Goal: Information Seeking & Learning: Learn about a topic

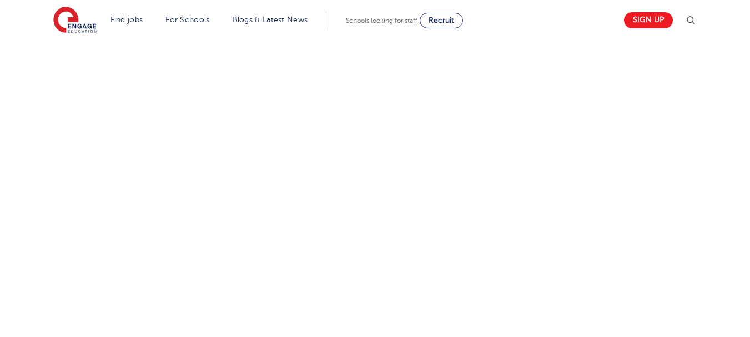
scroll to position [427, 0]
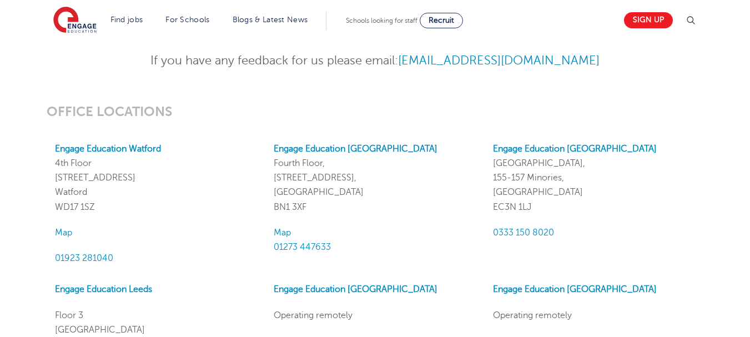
scroll to position [937, 0]
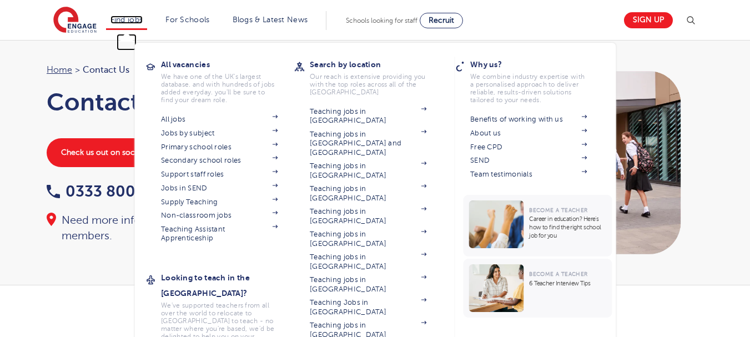
click at [137, 21] on link "Find jobs" at bounding box center [126, 20] width 33 height 8
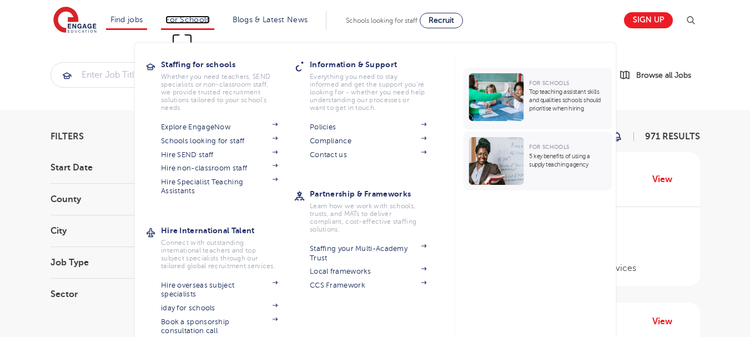
click at [202, 19] on link "For Schools" at bounding box center [187, 20] width 44 height 8
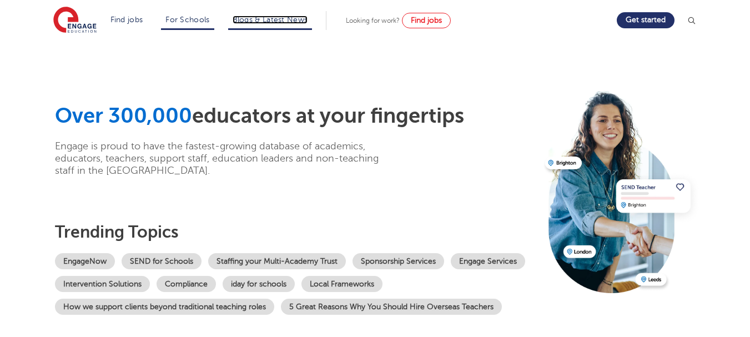
click at [282, 16] on link "Blogs & Latest News" at bounding box center [270, 20] width 75 height 8
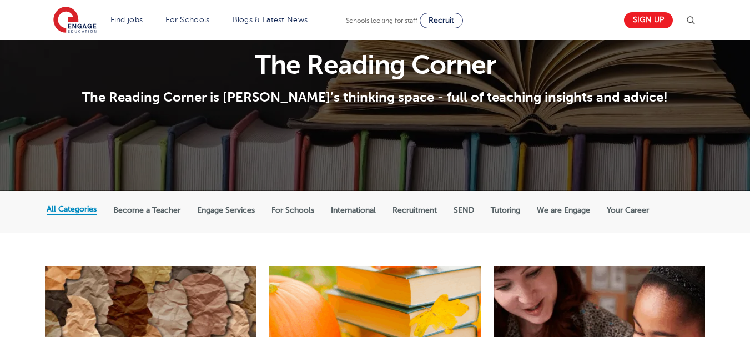
scroll to position [112, 0]
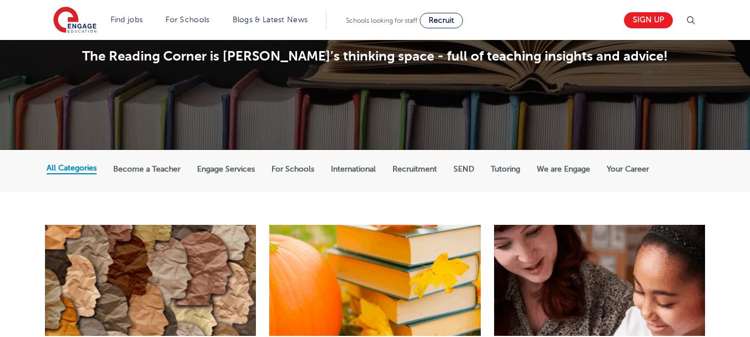
click at [503, 167] on label "Tutoring" at bounding box center [505, 169] width 29 height 10
click at [0, 0] on input "Tutoring" at bounding box center [0, 0] width 0 height 0
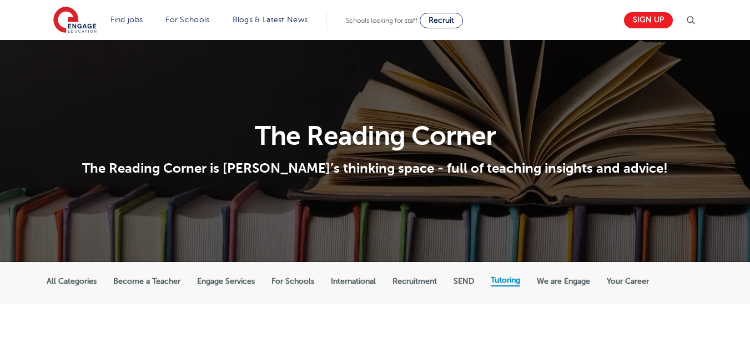
click at [694, 17] on img at bounding box center [690, 20] width 13 height 13
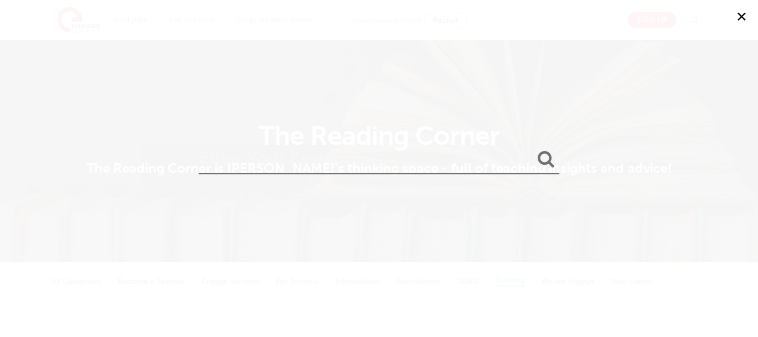
click at [222, 168] on input "search" at bounding box center [379, 156] width 361 height 36
type input "references"
click at [533, 149] on button "submit" at bounding box center [546, 159] width 27 height 21
